Goal: Task Accomplishment & Management: Complete application form

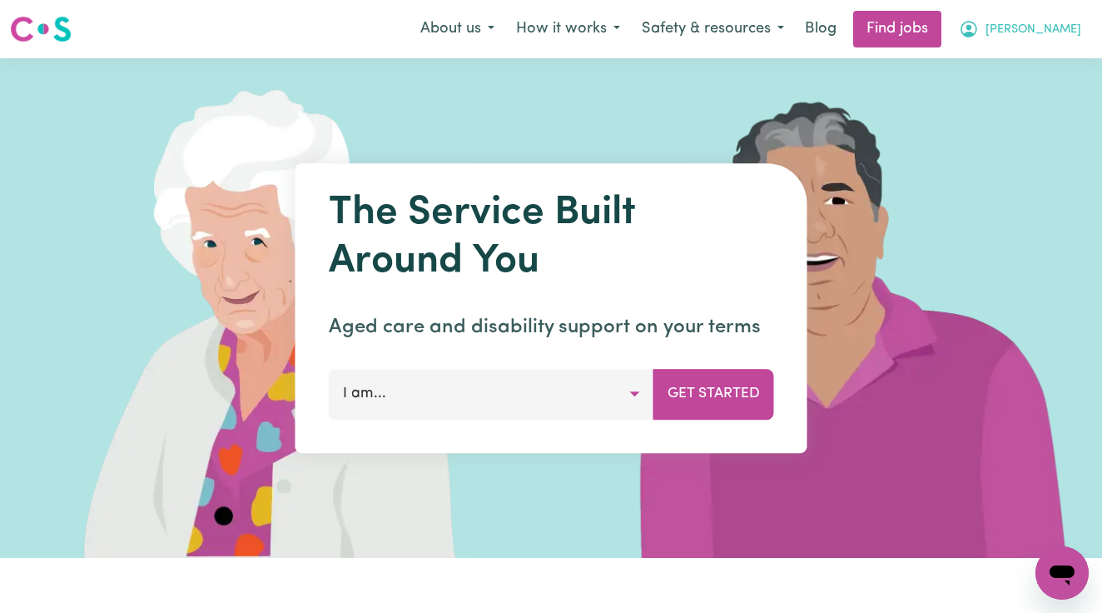
click at [1052, 20] on button "[PERSON_NAME]" at bounding box center [1020, 29] width 144 height 35
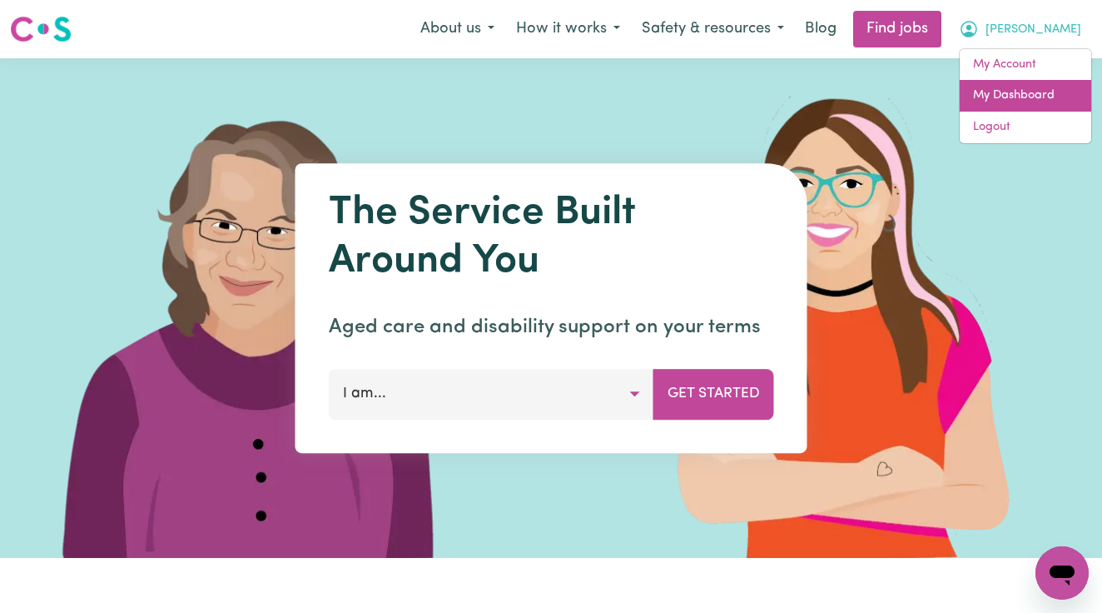
click at [1029, 98] on link "My Dashboard" at bounding box center [1026, 96] width 132 height 32
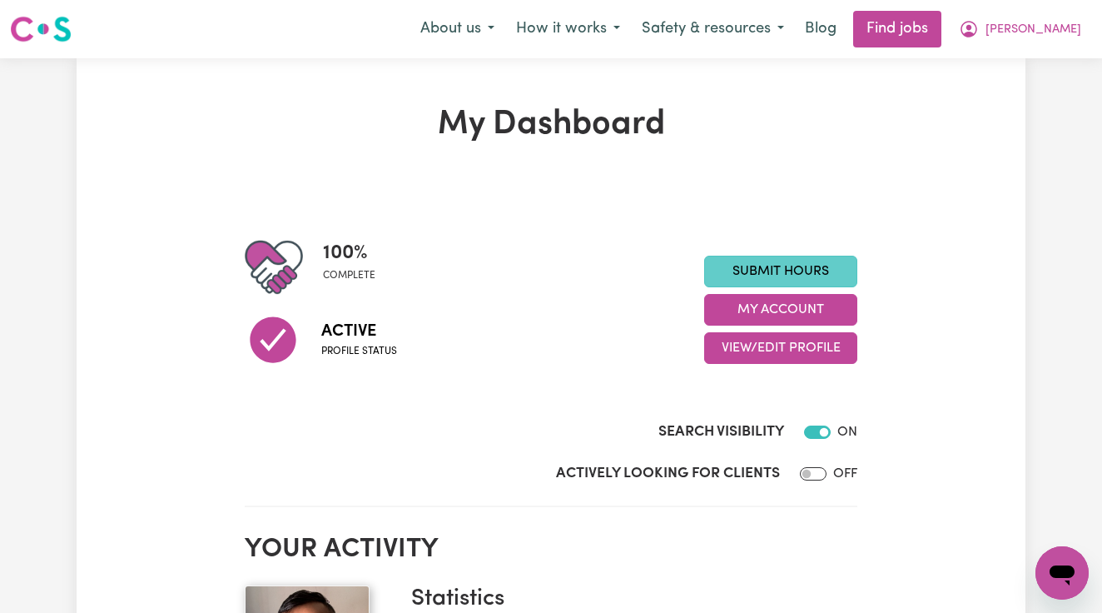
click at [790, 271] on link "Submit Hours" at bounding box center [780, 272] width 153 height 32
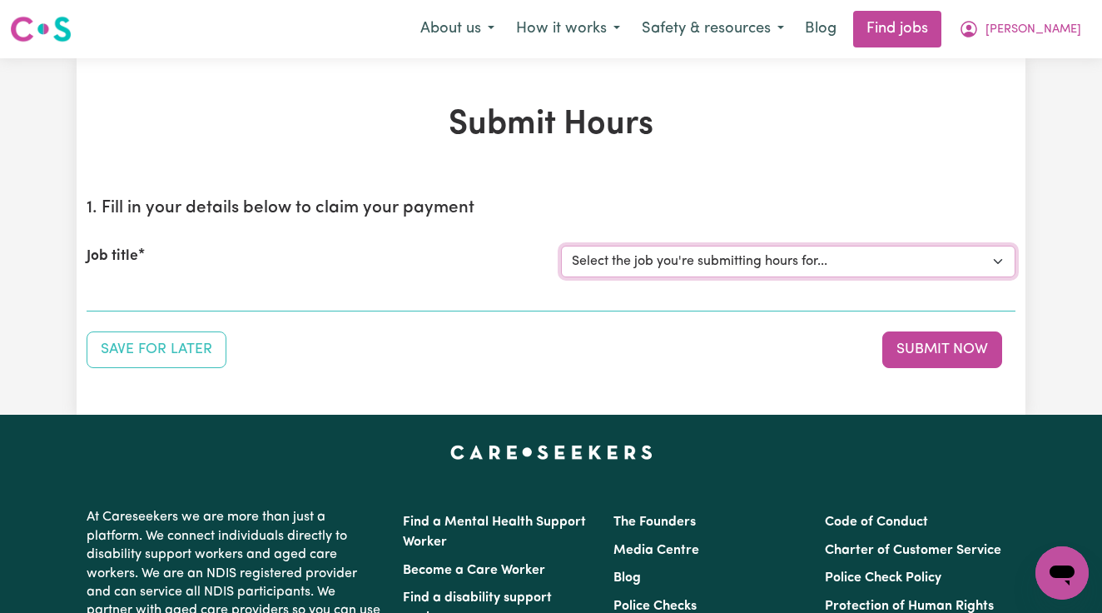
select select "14903"
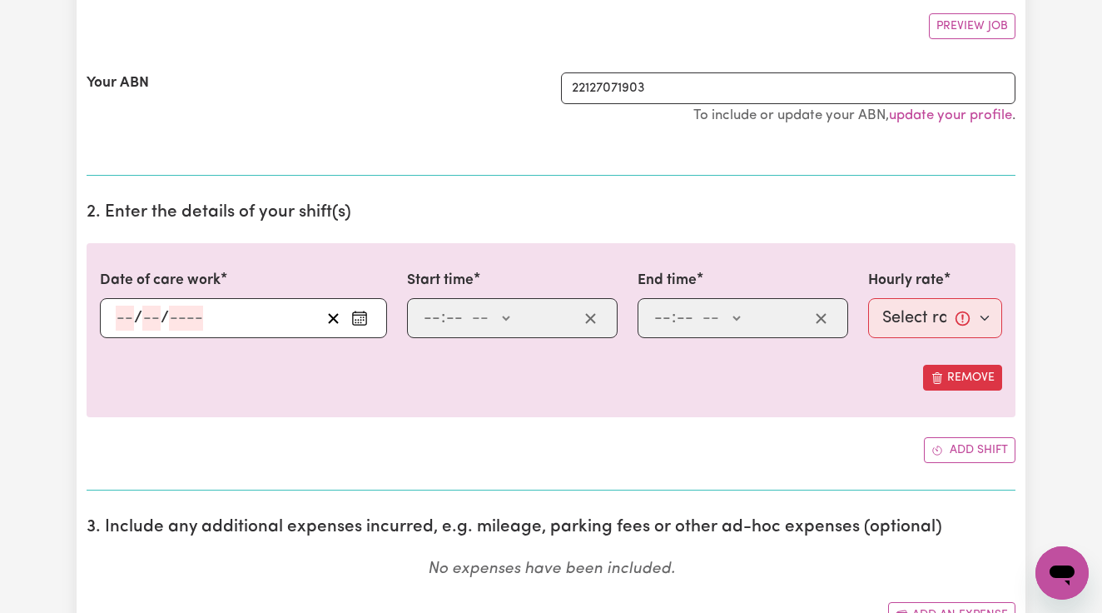
scroll to position [316, 0]
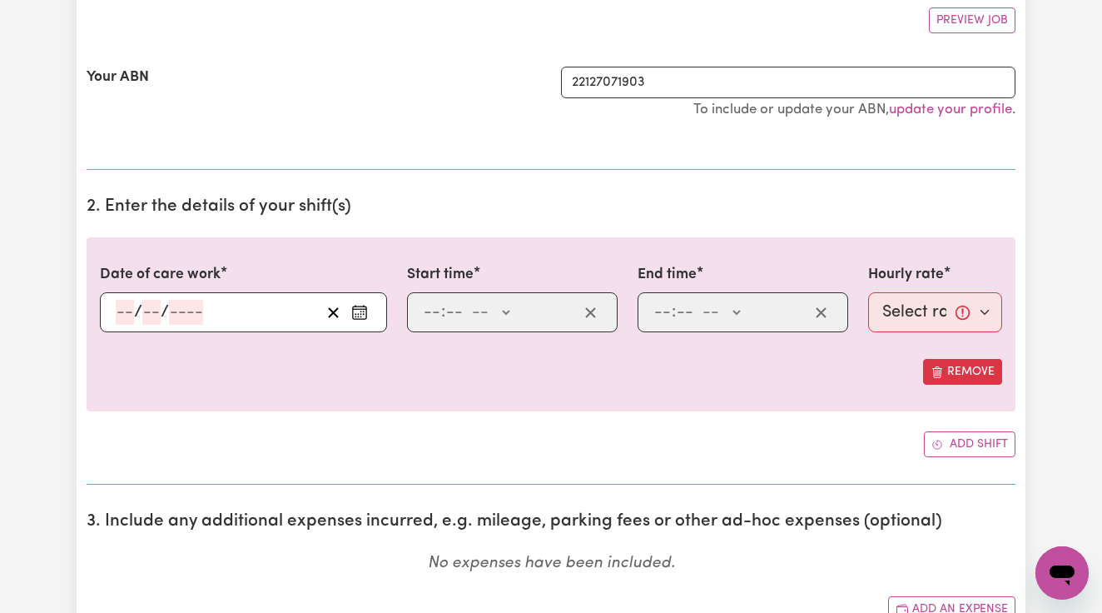
click at [127, 309] on input "number" at bounding box center [125, 312] width 18 height 25
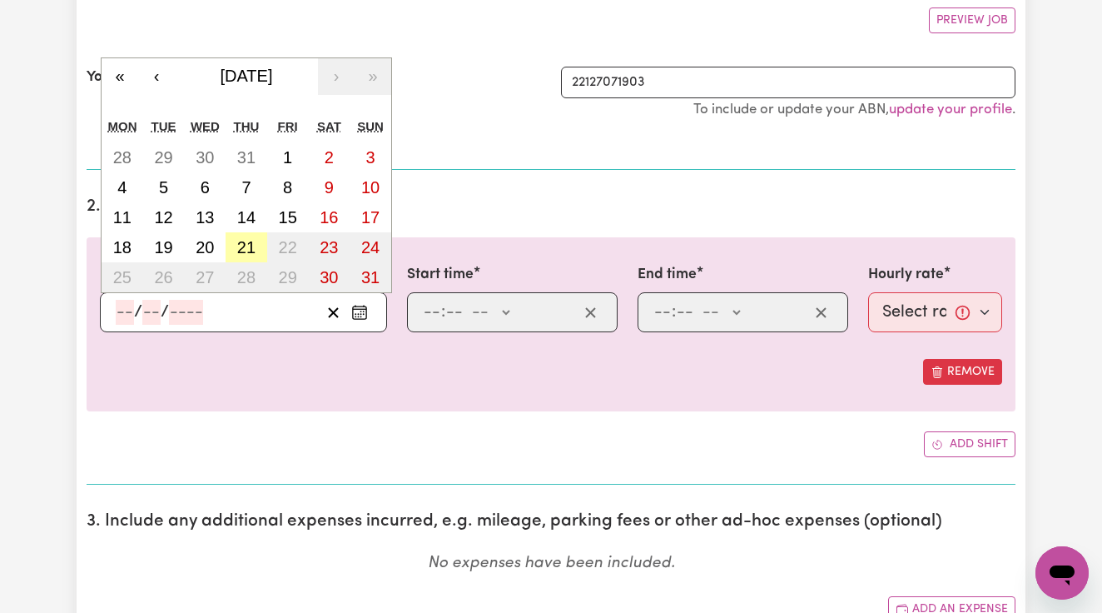
click at [246, 233] on button "21" at bounding box center [247, 247] width 42 height 30
type input "[DATE]"
type input "21"
type input "8"
type input "2025"
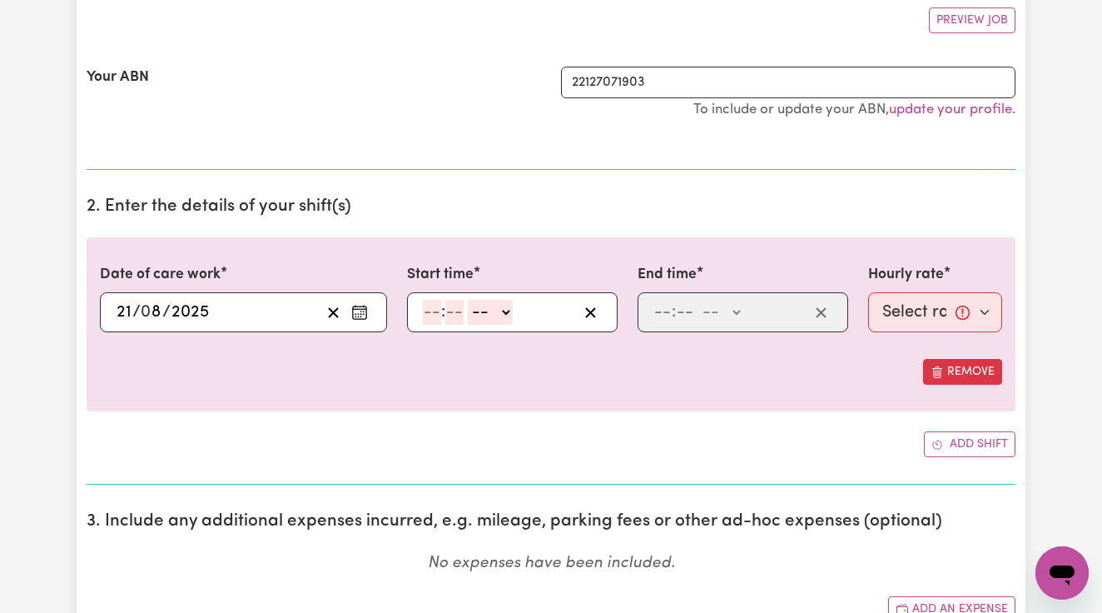
click at [431, 309] on input "number" at bounding box center [432, 312] width 18 height 25
type input "2"
type input "00"
select select "pm"
type input "14:00"
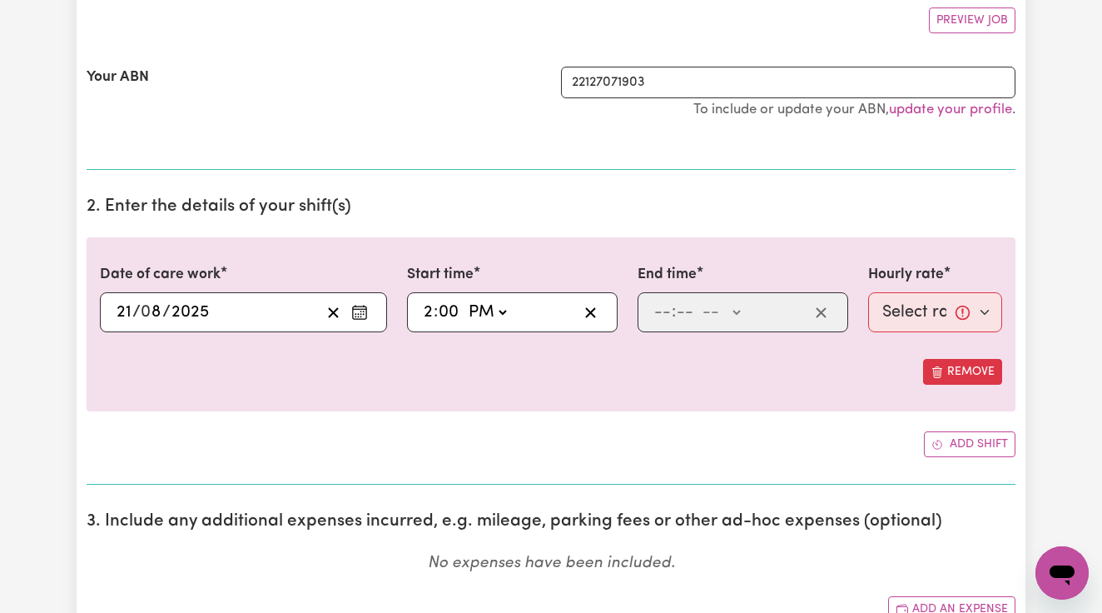
type input "0"
click at [657, 311] on input "number" at bounding box center [663, 312] width 18 height 25
type input "4"
type input "00"
select select "pm"
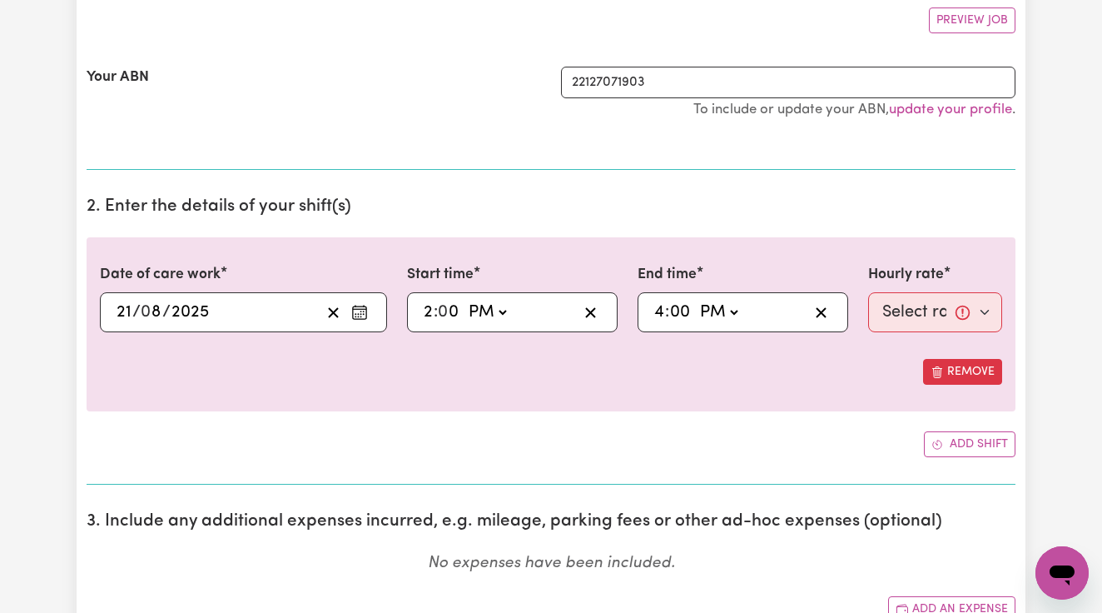
type input "16:00"
type input "0"
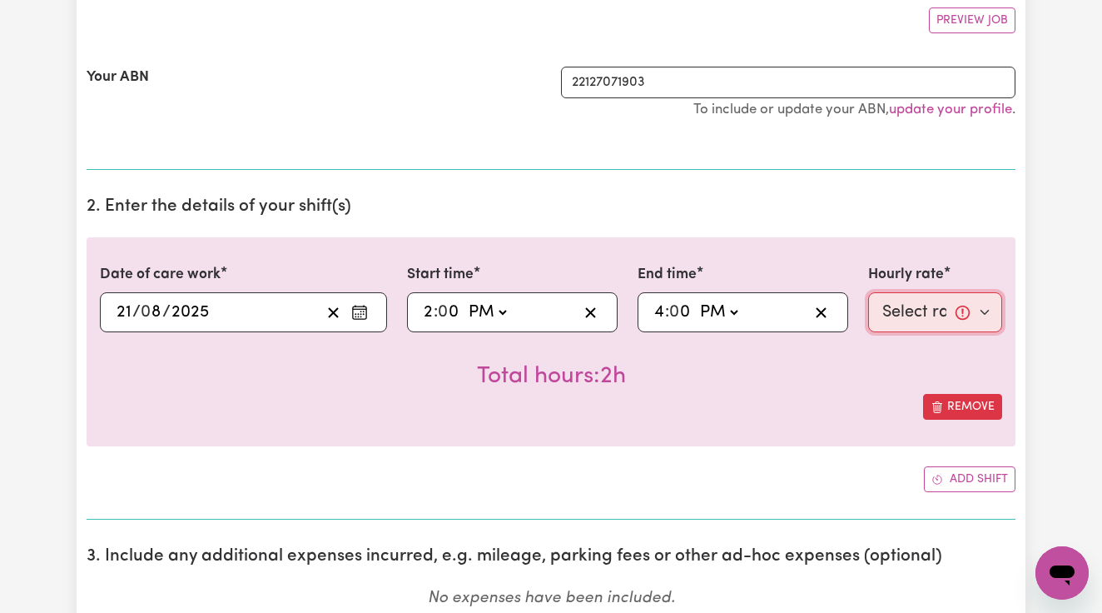
select select "61.07-Weekday"
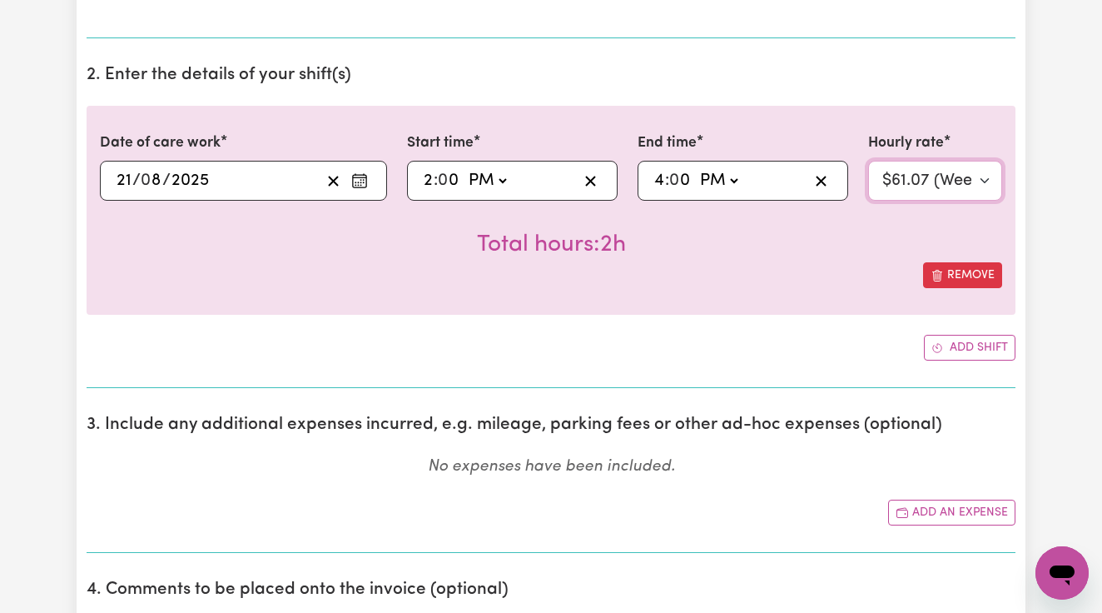
scroll to position [452, 0]
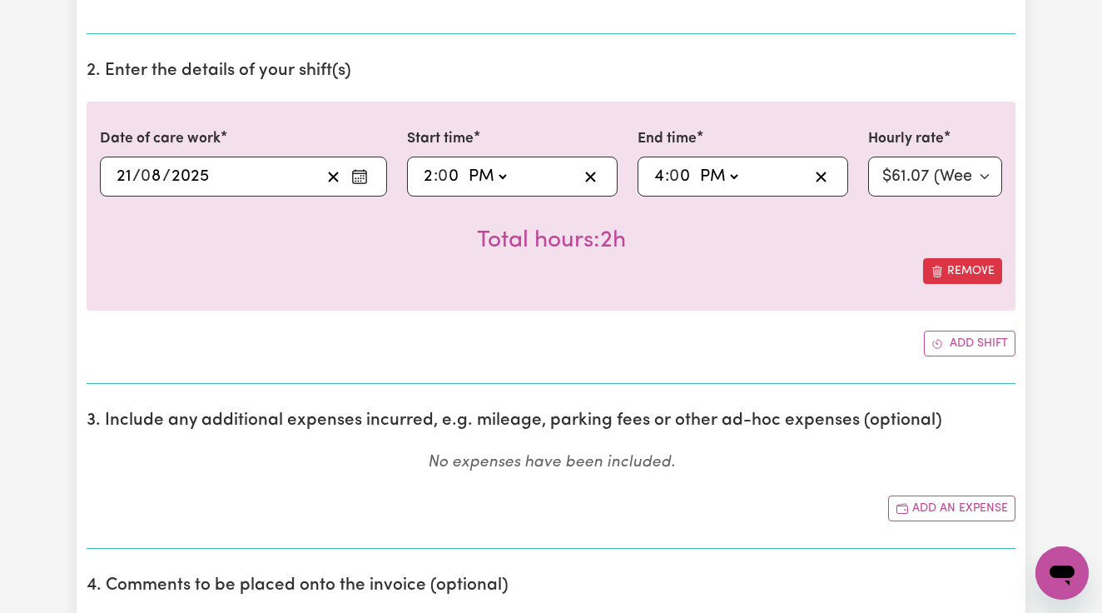
click at [753, 354] on section "2. Enter the details of your shift(s) Date of care work [DATE] 21 / 0 8 / 2025 …" at bounding box center [551, 215] width 929 height 336
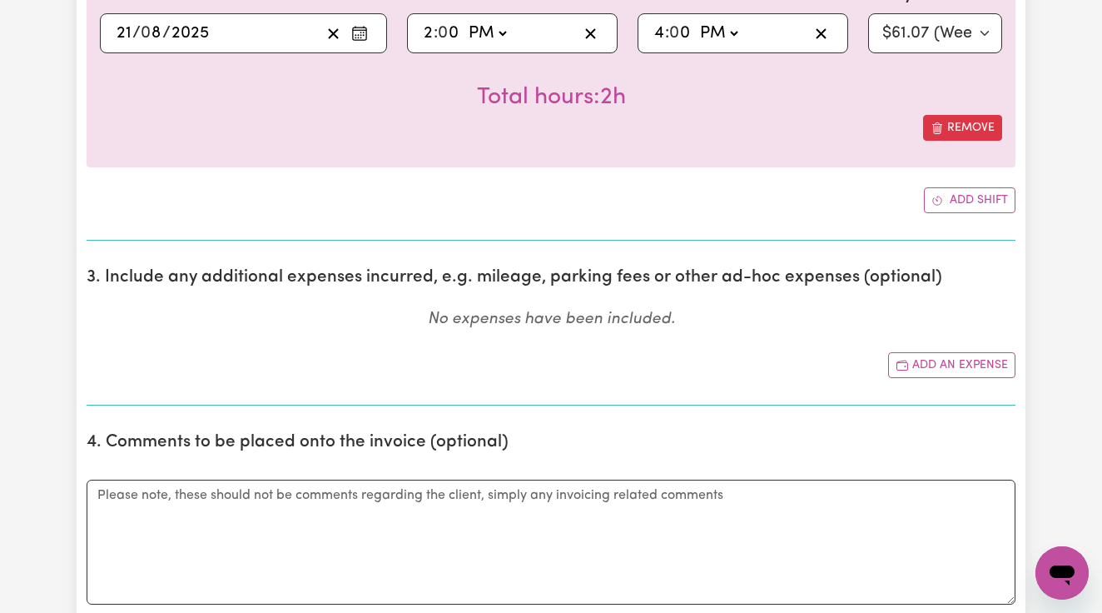
scroll to position [605, 0]
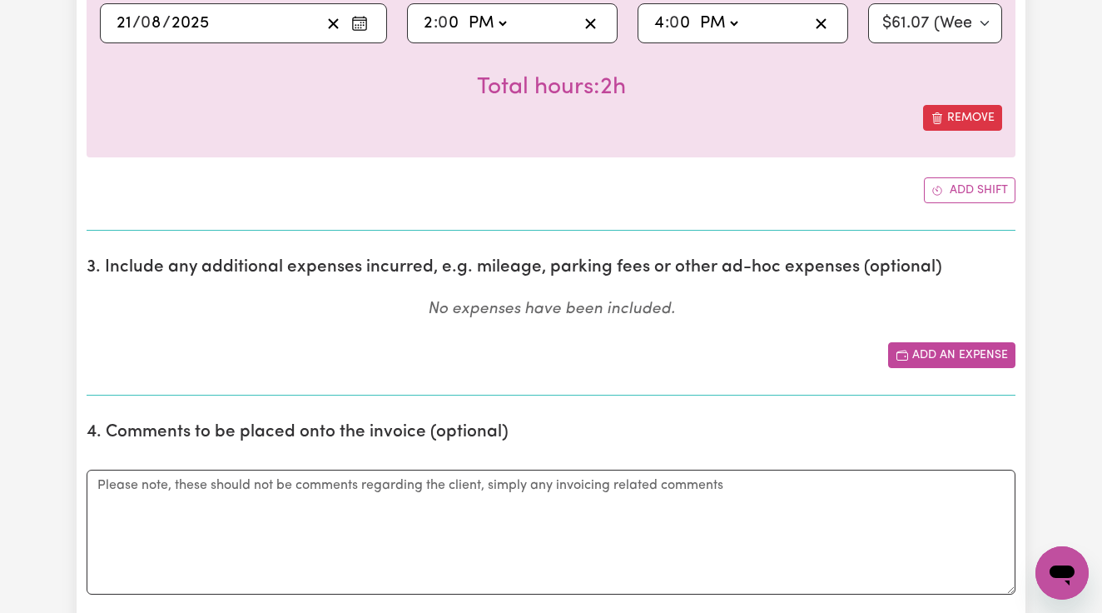
click at [958, 346] on button "Add an expense" at bounding box center [951, 355] width 127 height 26
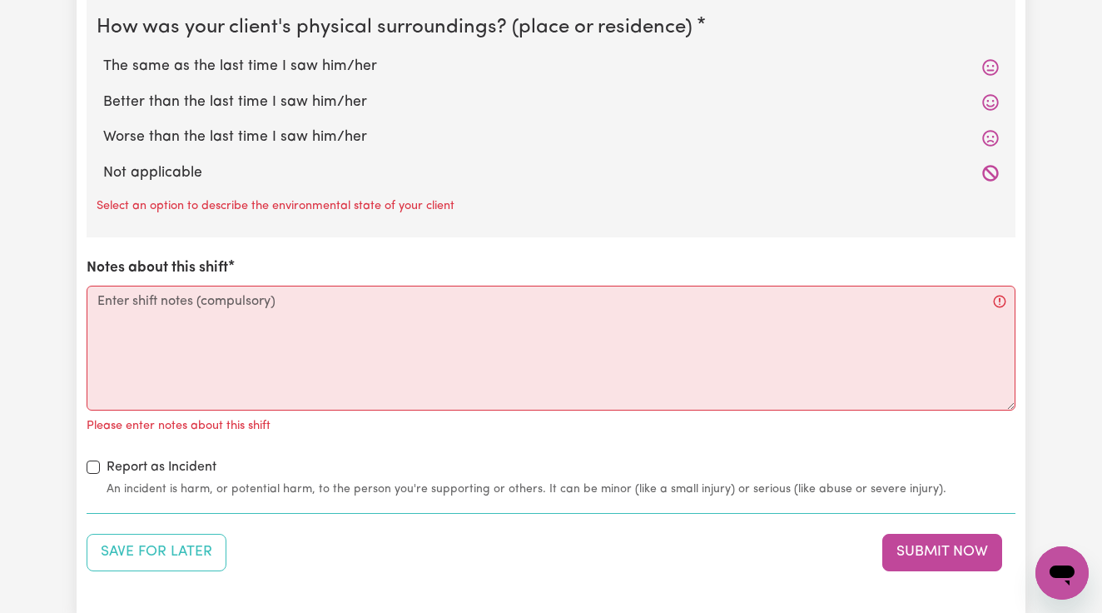
scroll to position [1902, 0]
